Goal: Navigation & Orientation: Understand site structure

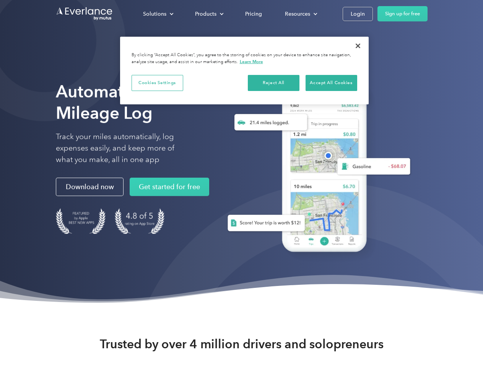
click at [158, 14] on div "Solutions" at bounding box center [154, 14] width 23 height 10
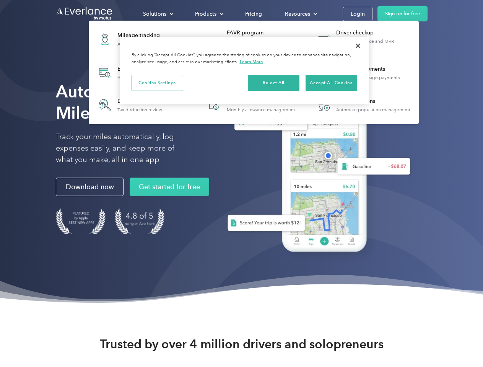
click at [209, 14] on div "Products" at bounding box center [205, 14] width 21 height 10
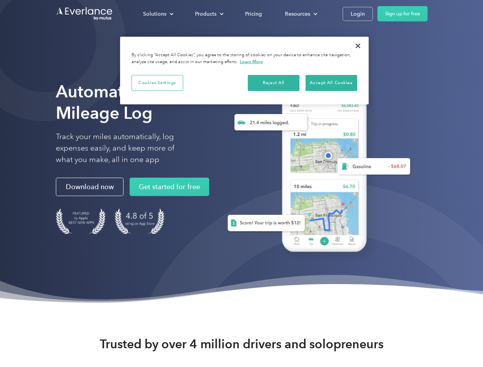
click at [300, 14] on div "Resources" at bounding box center [297, 14] width 25 height 10
click at [157, 83] on button "Cookies Settings" at bounding box center [158, 83] width 52 height 16
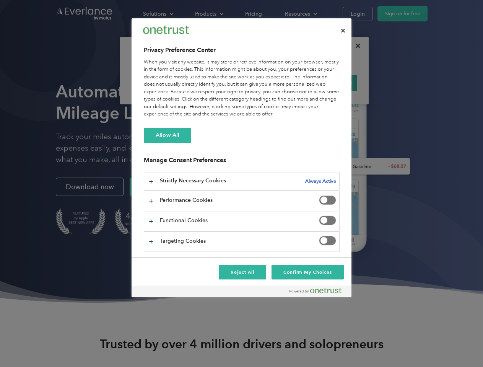
click at [274, 83] on div "When you visit any website, it may store or retrieve information on your browse…" at bounding box center [242, 89] width 196 height 60
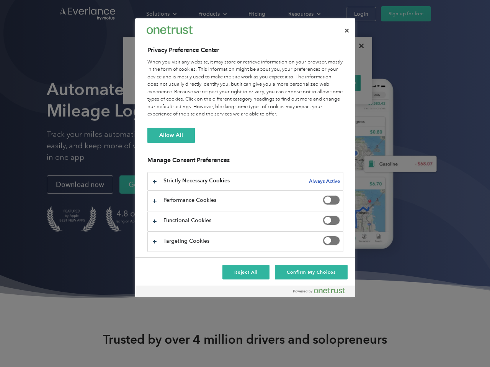
click at [331, 83] on div "When you visit any website, it may store or retrieve information on your browse…" at bounding box center [245, 89] width 196 height 60
click at [358, 46] on div at bounding box center [245, 183] width 490 height 367
